Goal: Navigation & Orientation: Find specific page/section

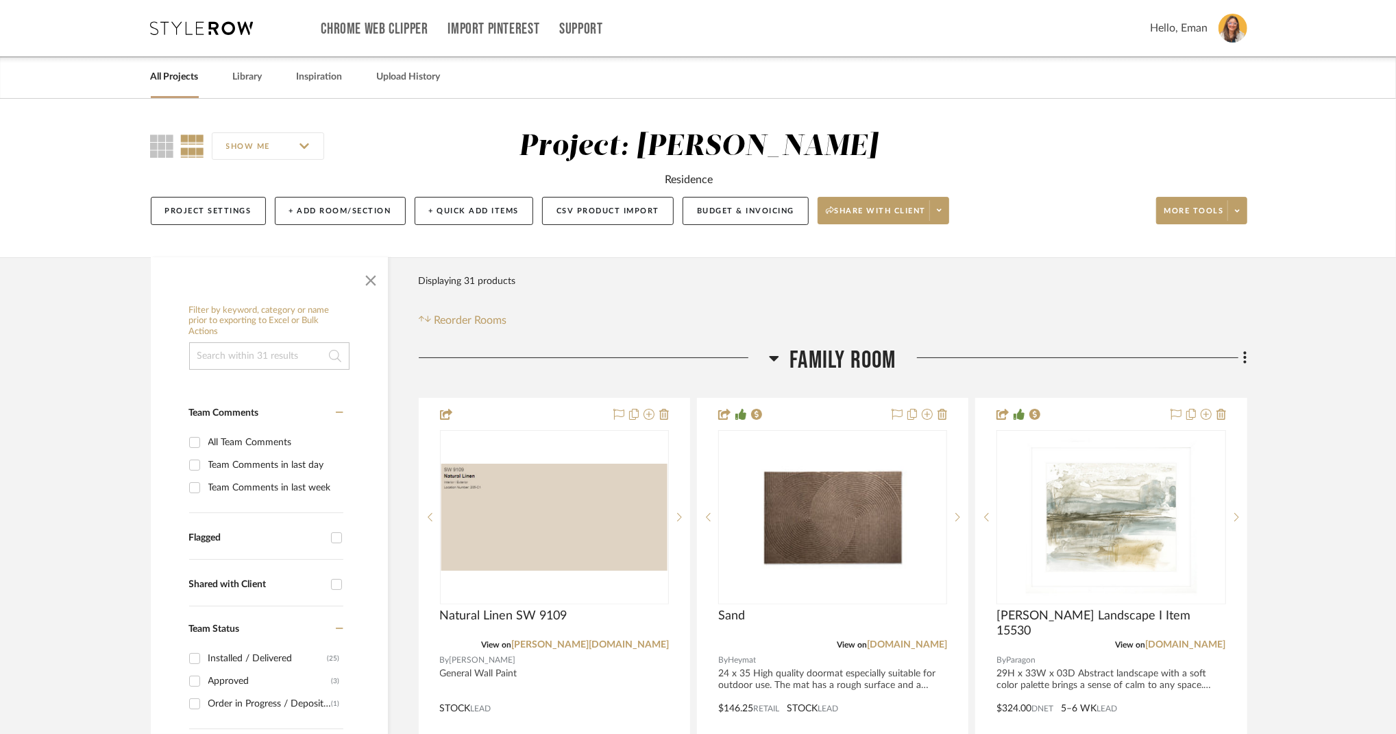
click at [175, 80] on link "All Projects" at bounding box center [175, 77] width 48 height 19
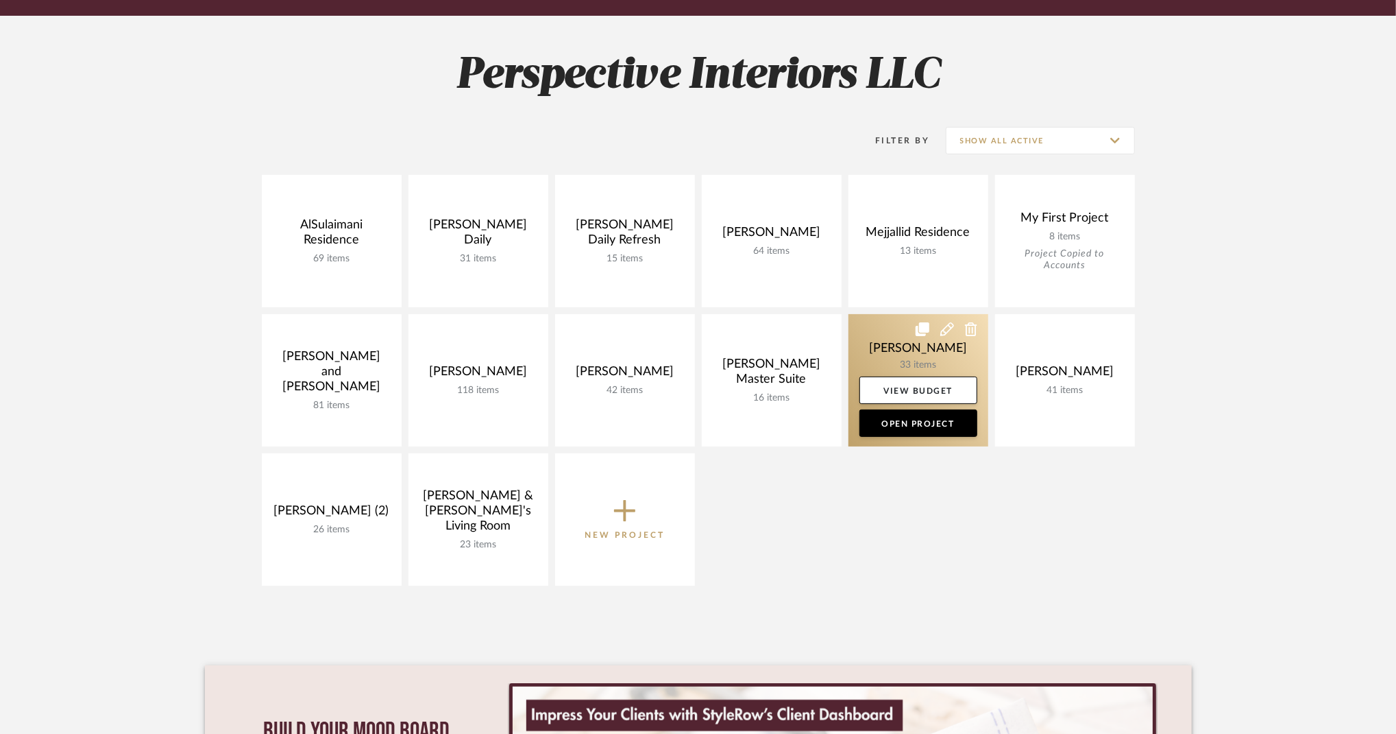
scroll to position [182, 0]
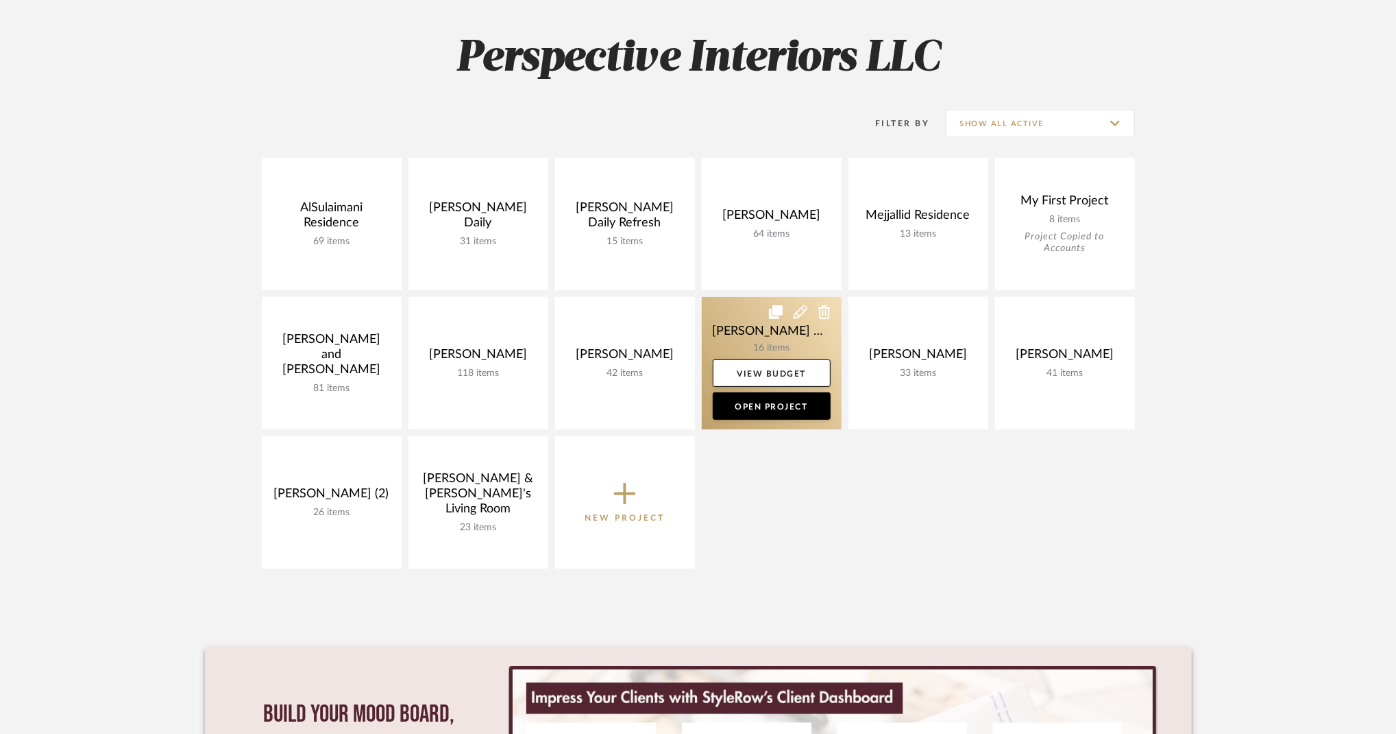
click at [753, 326] on link at bounding box center [772, 363] width 140 height 132
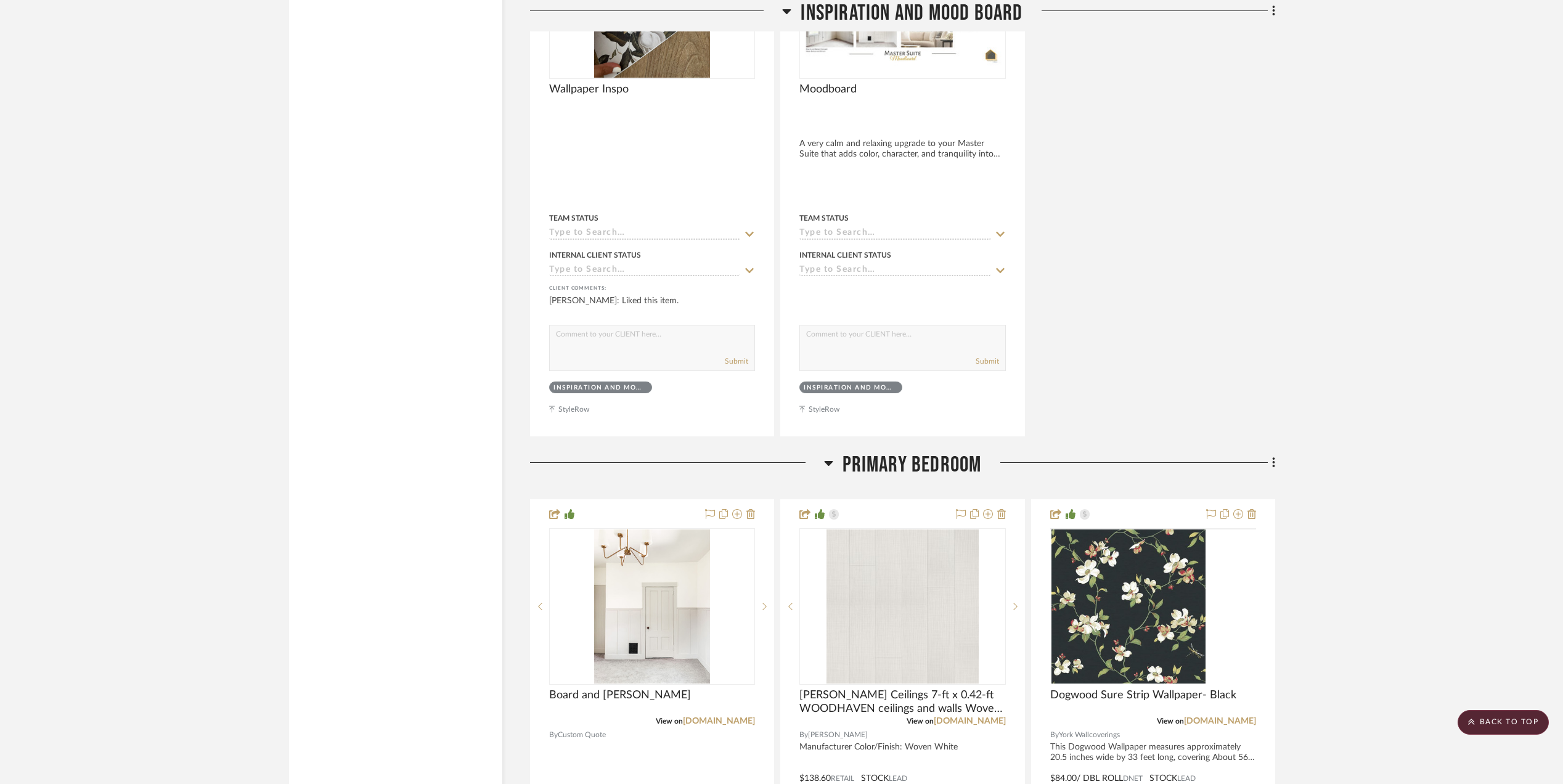
scroll to position [3123, 0]
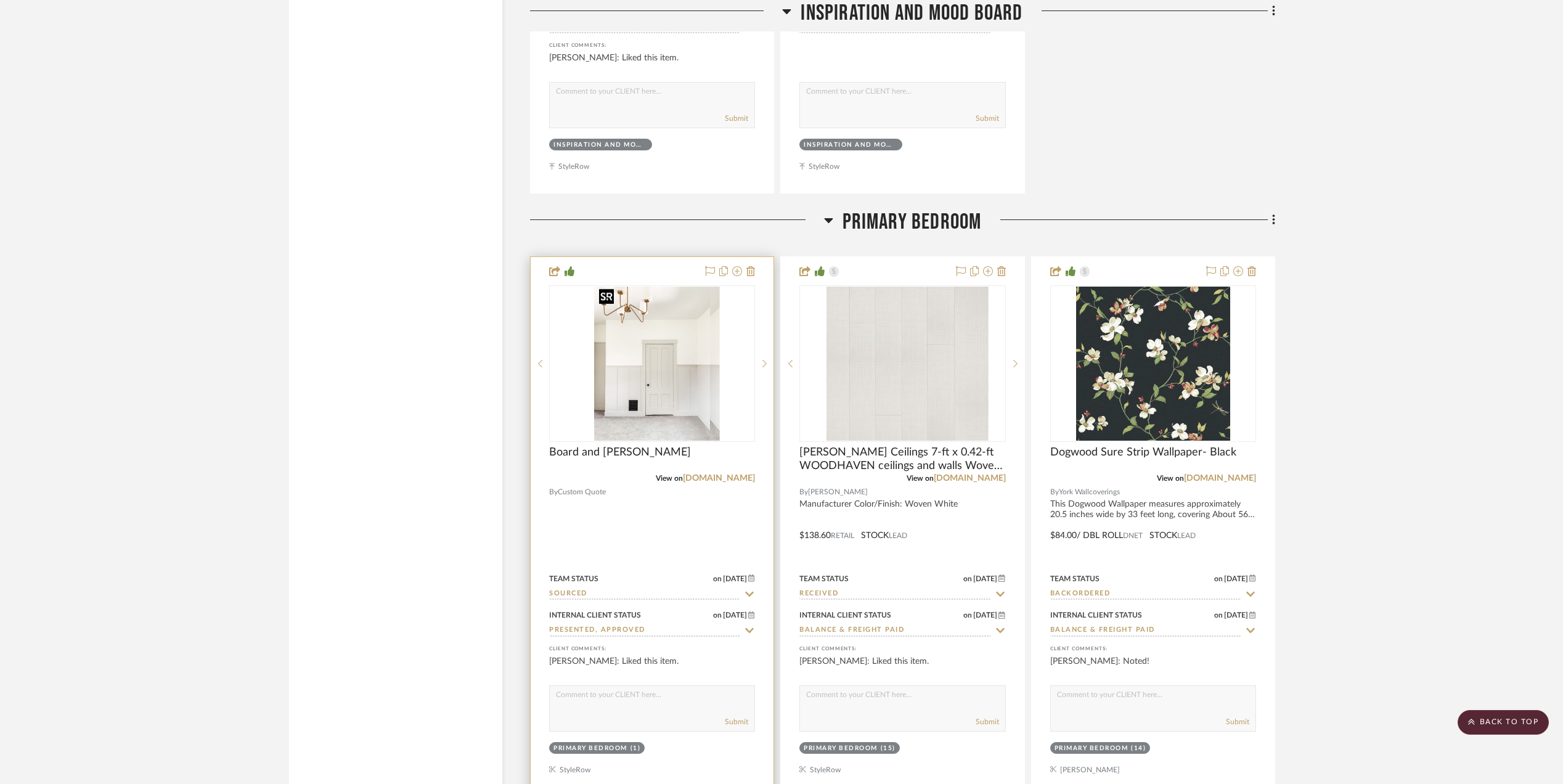
click at [648, 352] on div at bounding box center [652, 363] width 206 height 156
click at [683, 358] on img "0" at bounding box center [652, 363] width 116 height 154
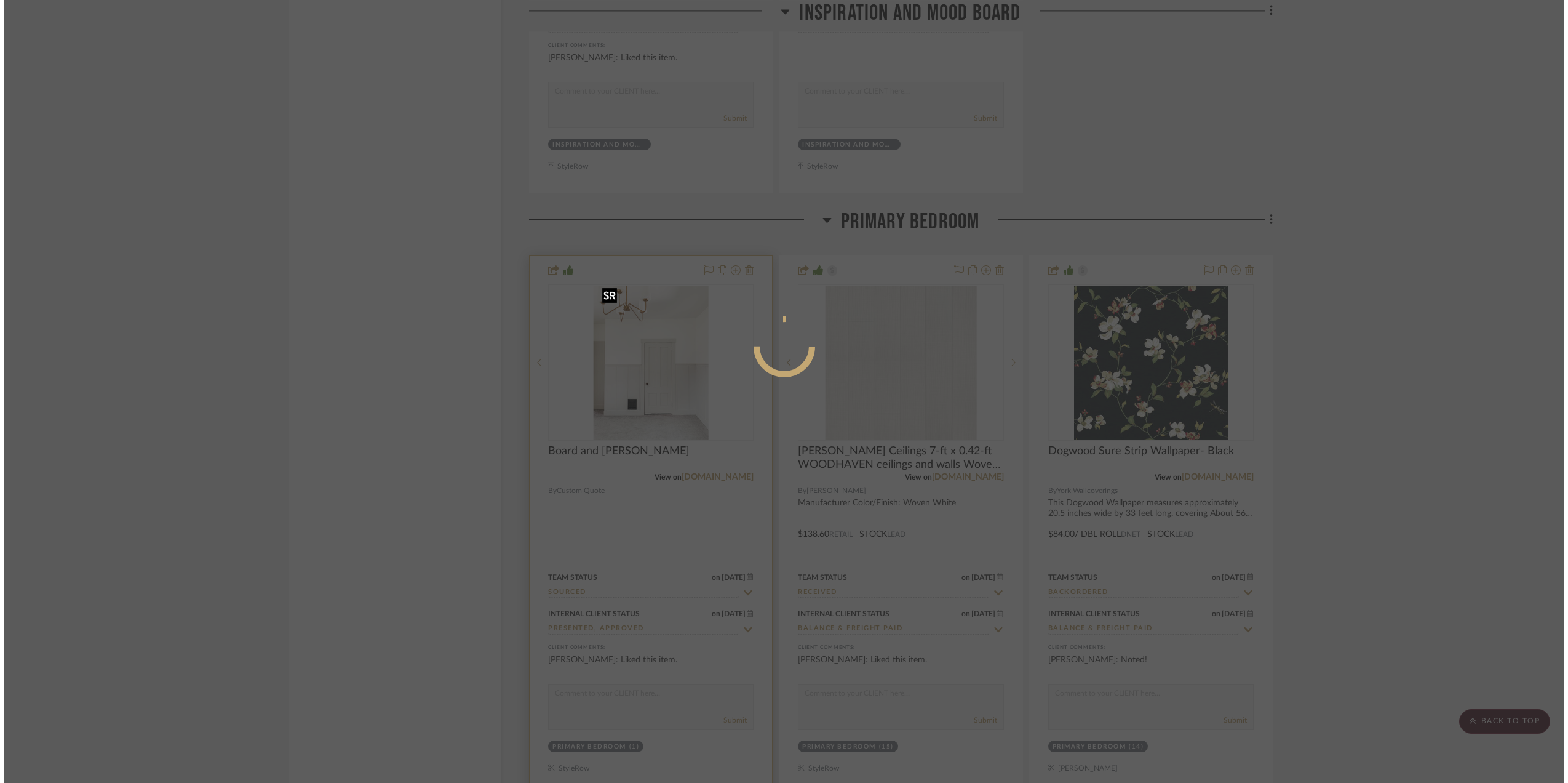
scroll to position [0, 0]
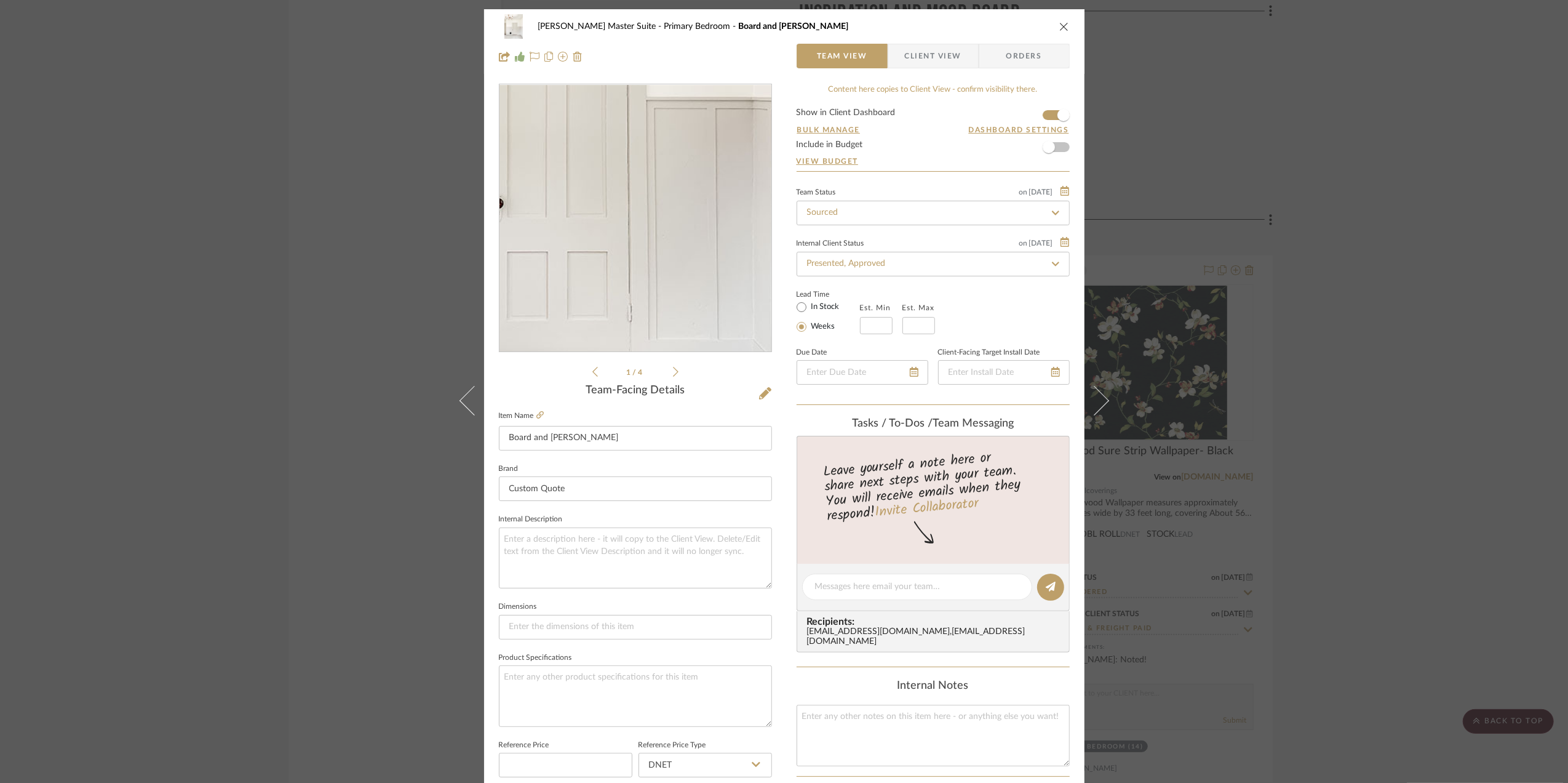
click at [670, 261] on img "0" at bounding box center [635, 219] width 200 height 268
click at [655, 253] on img "0" at bounding box center [635, 219] width 200 height 268
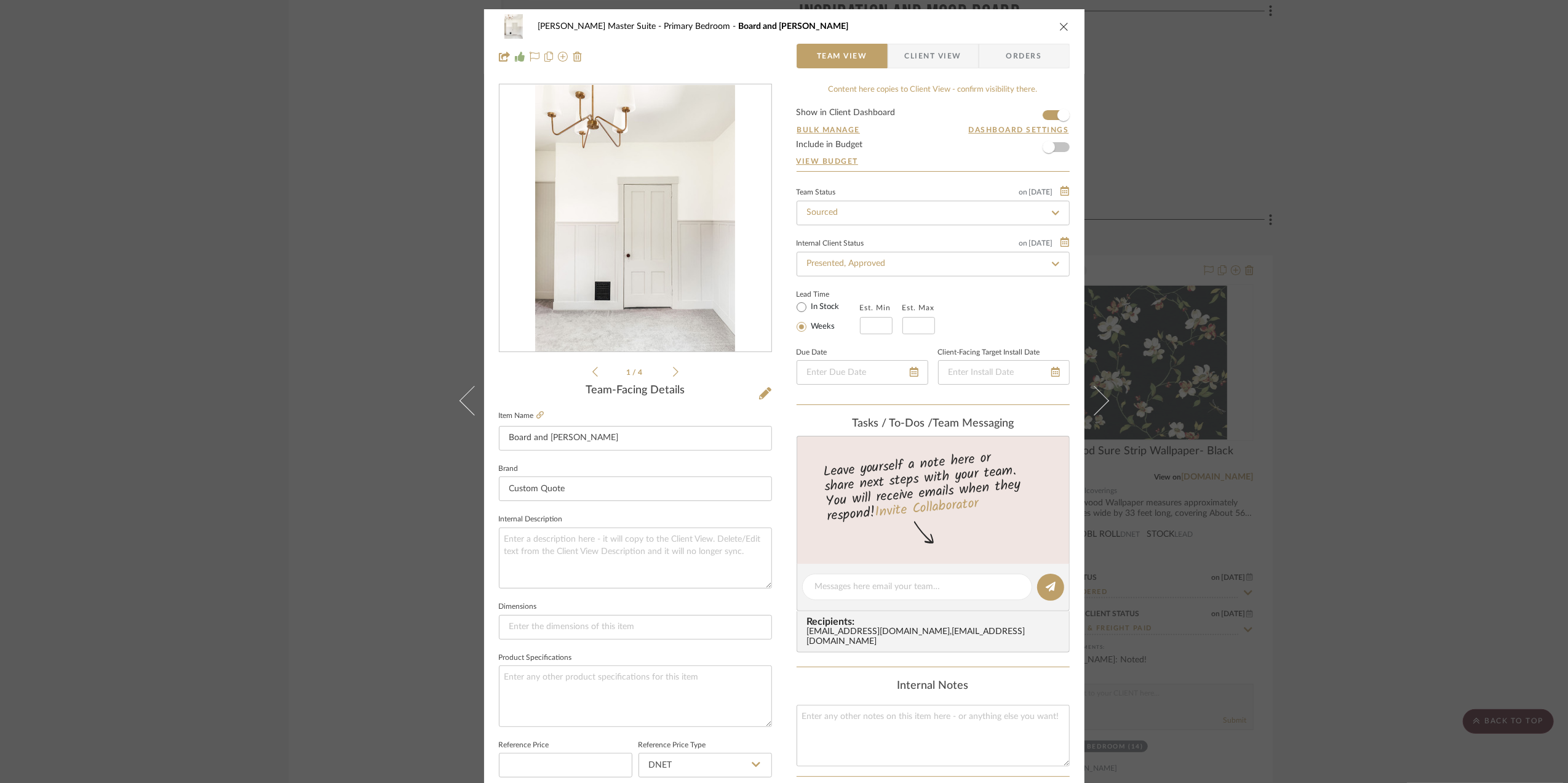
click at [673, 372] on icon at bounding box center [676, 372] width 5 height 11
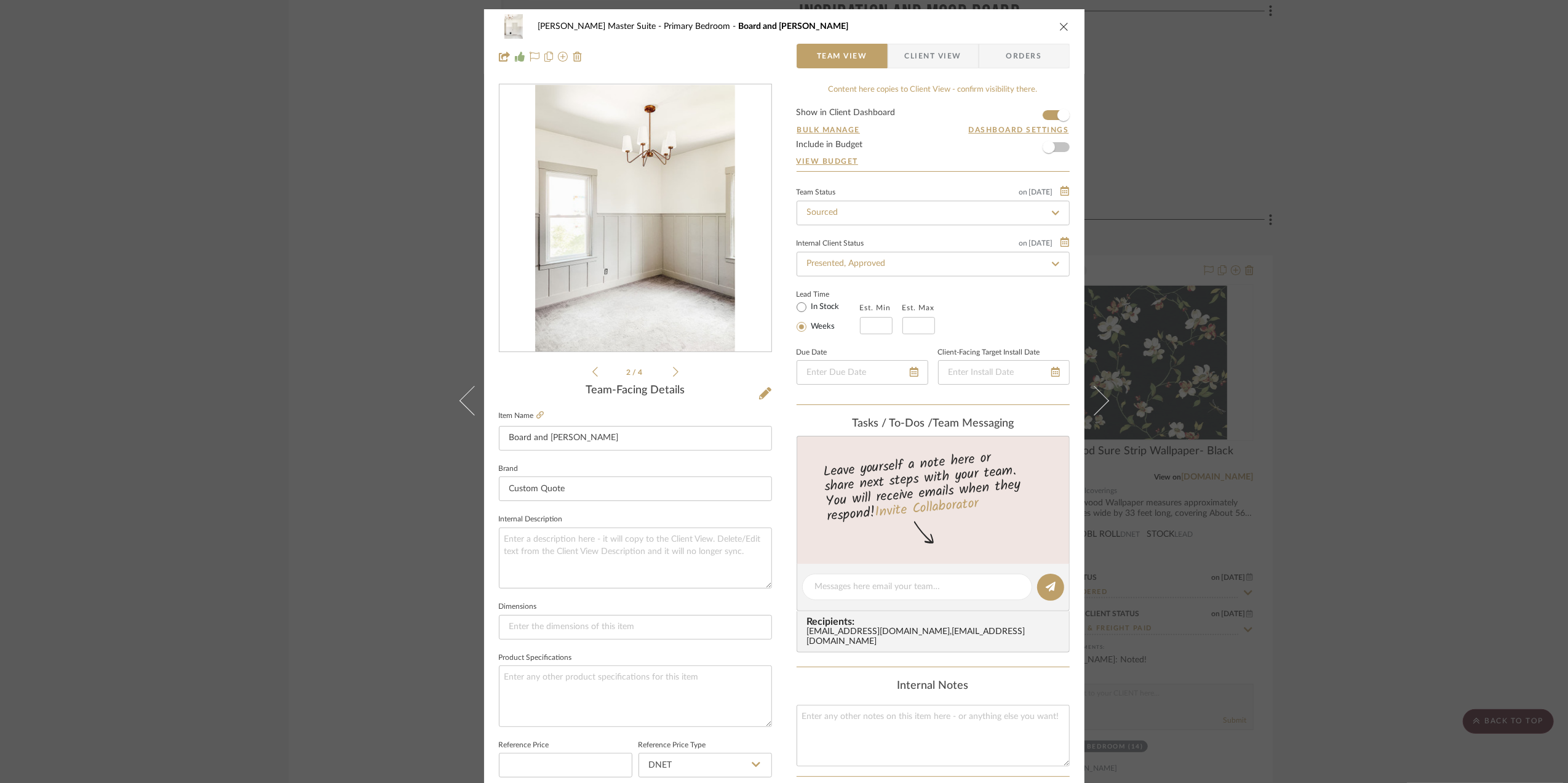
click at [672, 251] on img "1" at bounding box center [635, 219] width 200 height 268
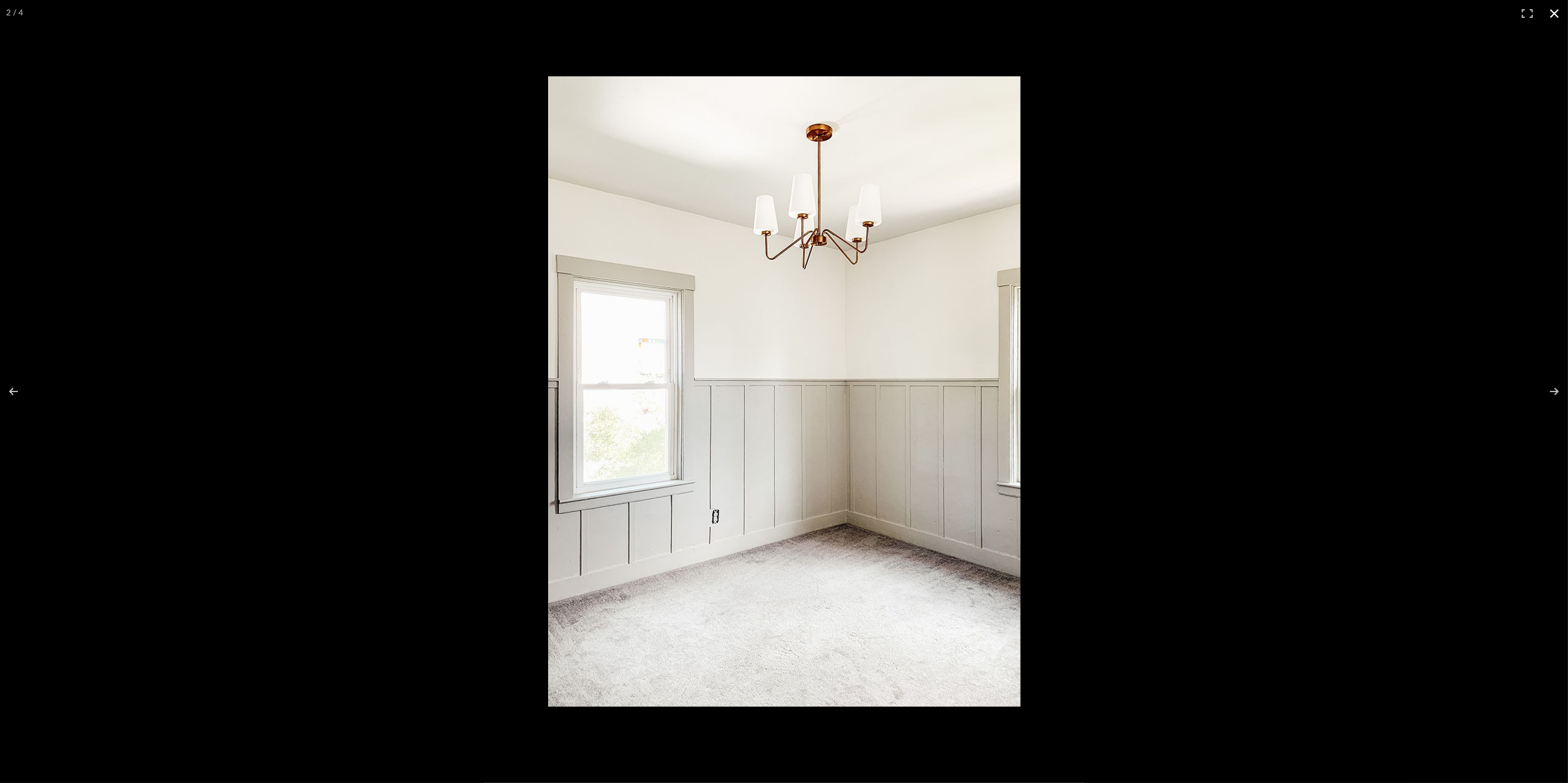
click at [1253, 13] on button at bounding box center [1555, 13] width 27 height 27
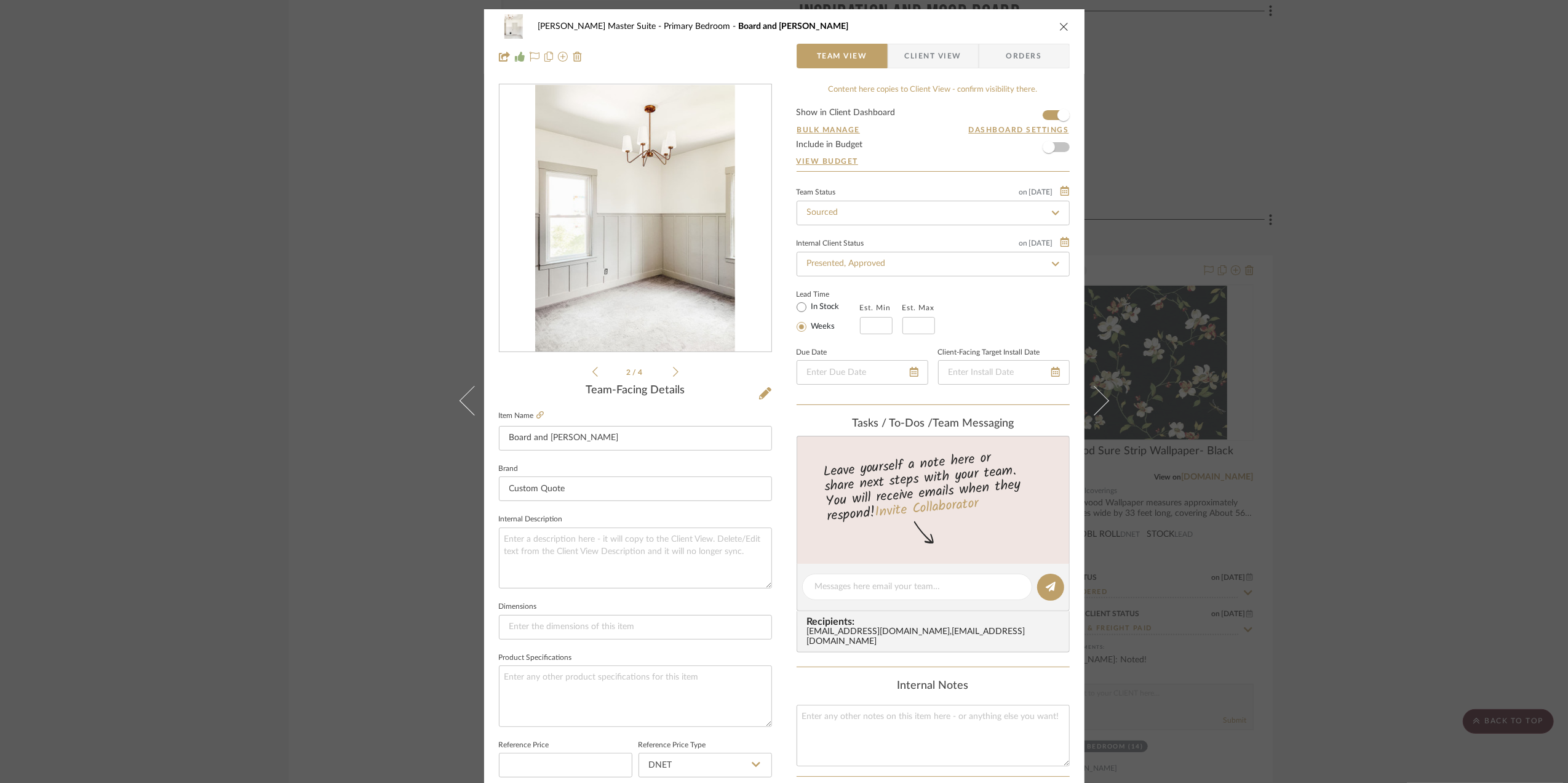
click at [1253, 247] on div "[PERSON_NAME] Master Suite Primary Bedroom Board and [PERSON_NAME] Team View Cl…" at bounding box center [784, 392] width 1568 height 783
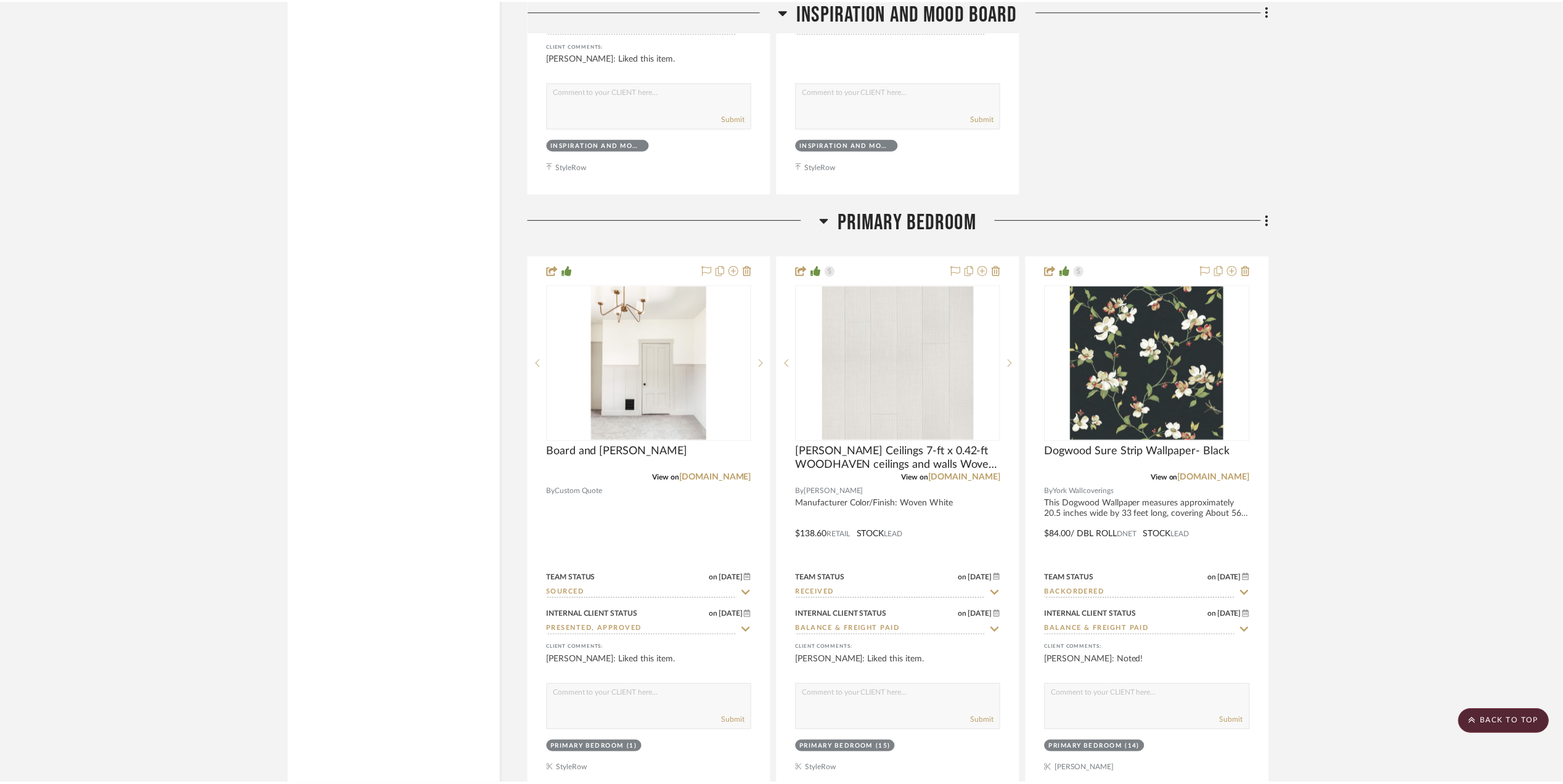
scroll to position [3123, 0]
